Goal: Information Seeking & Learning: Learn about a topic

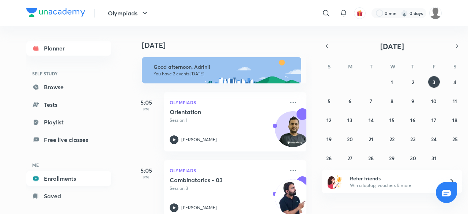
click at [62, 177] on link "Enrollments" at bounding box center [68, 178] width 85 height 15
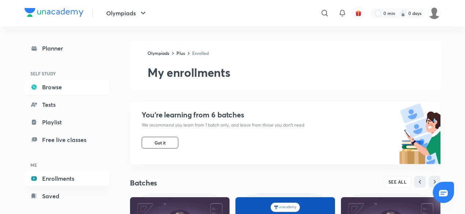
click at [82, 90] on link "Browse" at bounding box center [67, 87] width 85 height 15
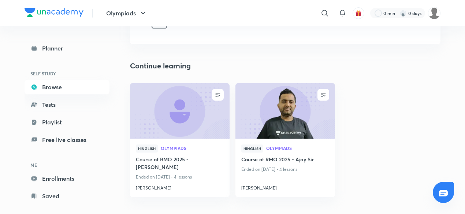
scroll to position [50, 0]
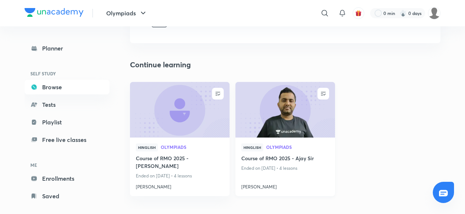
click at [302, 166] on p "Ended on [DATE] • 4 lessons" at bounding box center [285, 169] width 88 height 10
click at [285, 112] on img at bounding box center [284, 109] width 101 height 57
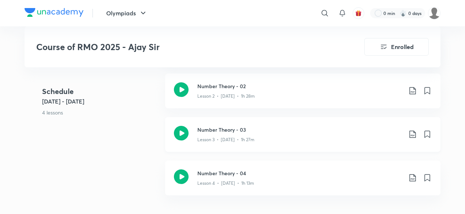
scroll to position [330, 0]
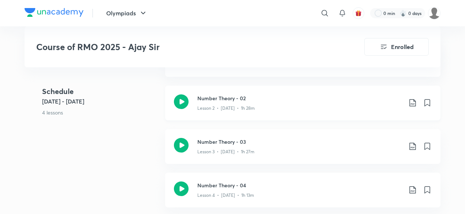
click at [184, 99] on icon at bounding box center [181, 101] width 15 height 15
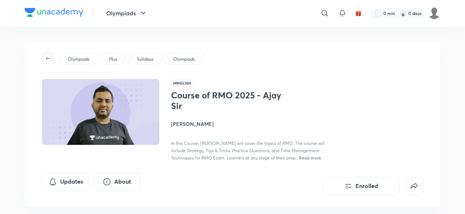
click at [43, 55] on button "button" at bounding box center [48, 59] width 12 height 12
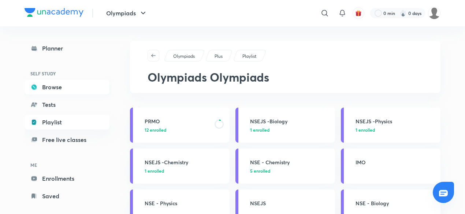
click at [55, 93] on link "Browse" at bounding box center [67, 87] width 85 height 15
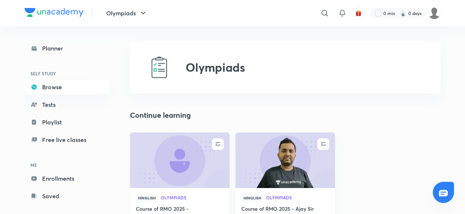
click at [207, 169] on img at bounding box center [179, 160] width 101 height 57
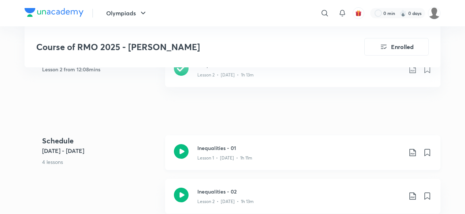
scroll to position [277, 0]
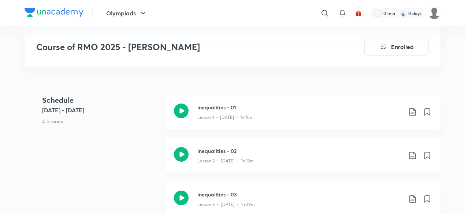
click at [180, 147] on icon at bounding box center [181, 154] width 15 height 15
